Goal: Obtain resource: Obtain resource

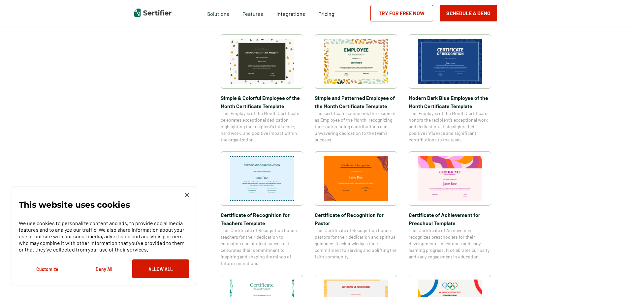
scroll to position [231, 0]
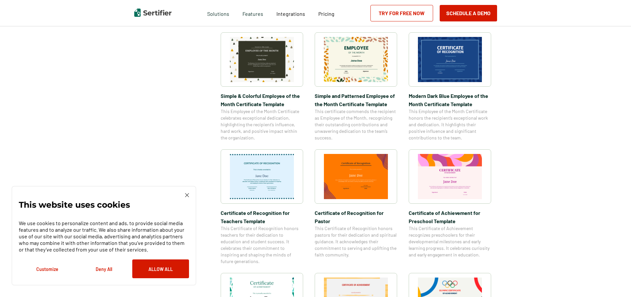
click at [458, 65] on img at bounding box center [450, 59] width 64 height 45
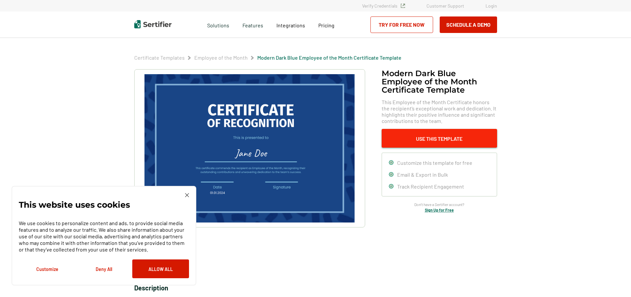
click at [435, 138] on button "Use This Template" at bounding box center [439, 138] width 115 height 19
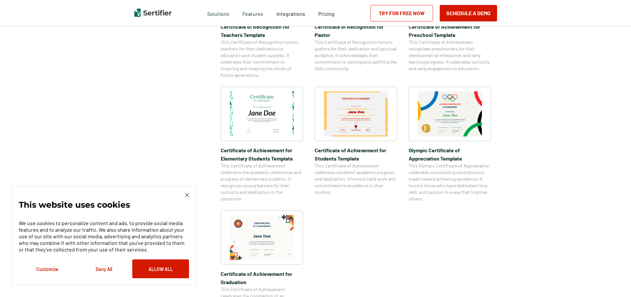
scroll to position [429, 0]
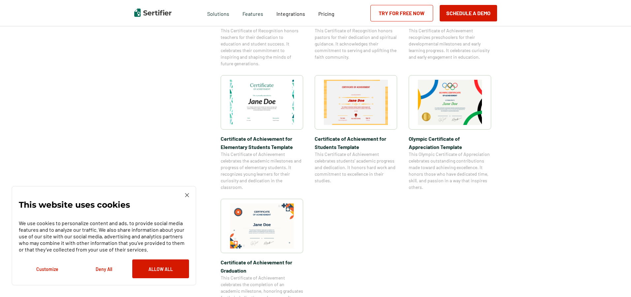
click at [447, 108] on img at bounding box center [450, 102] width 64 height 45
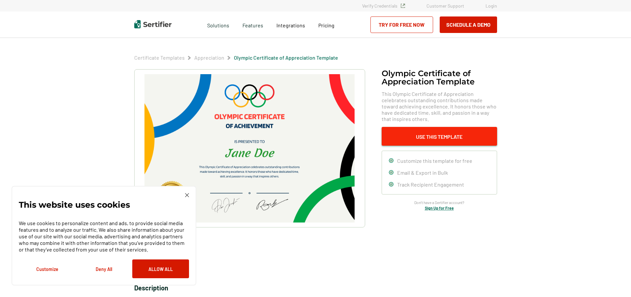
click at [430, 137] on button "Use This Template" at bounding box center [439, 136] width 115 height 19
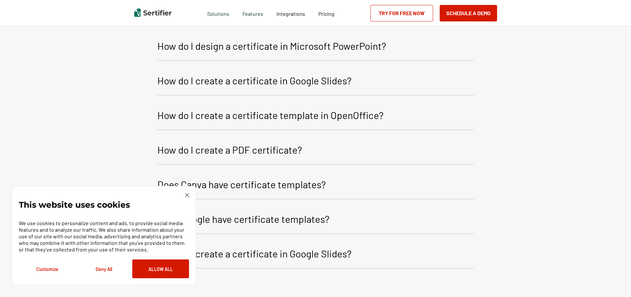
scroll to position [910, 0]
